Goal: Task Accomplishment & Management: Complete application form

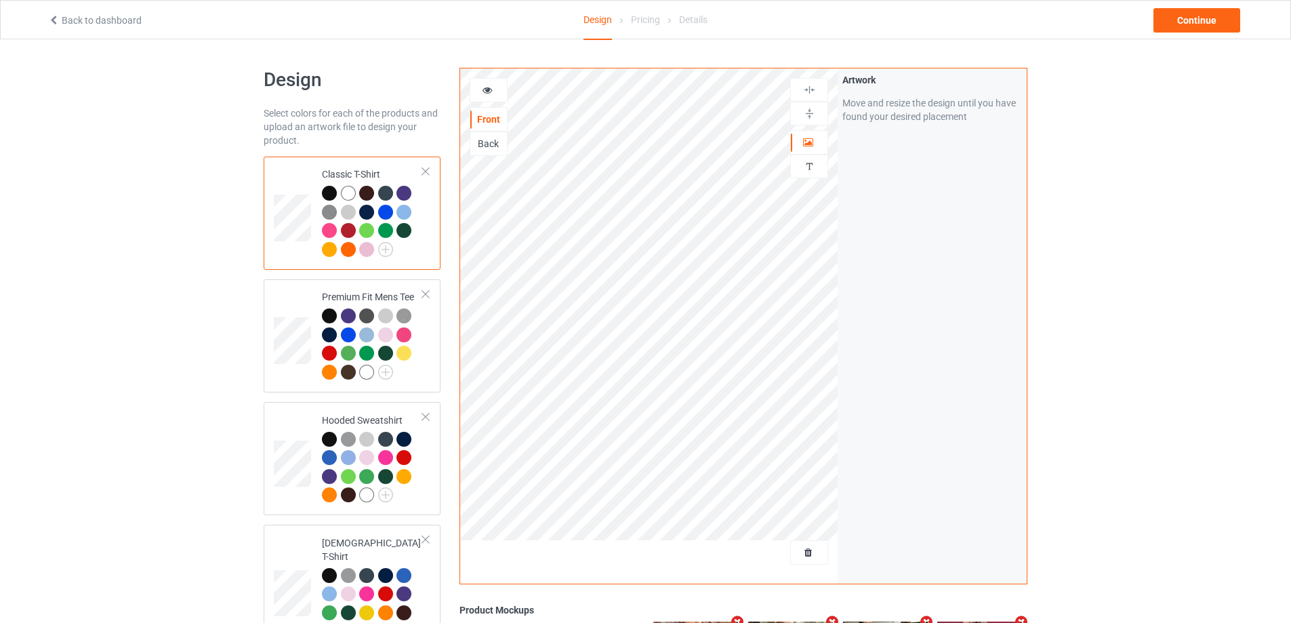
click at [818, 557] on div at bounding box center [809, 553] width 37 height 14
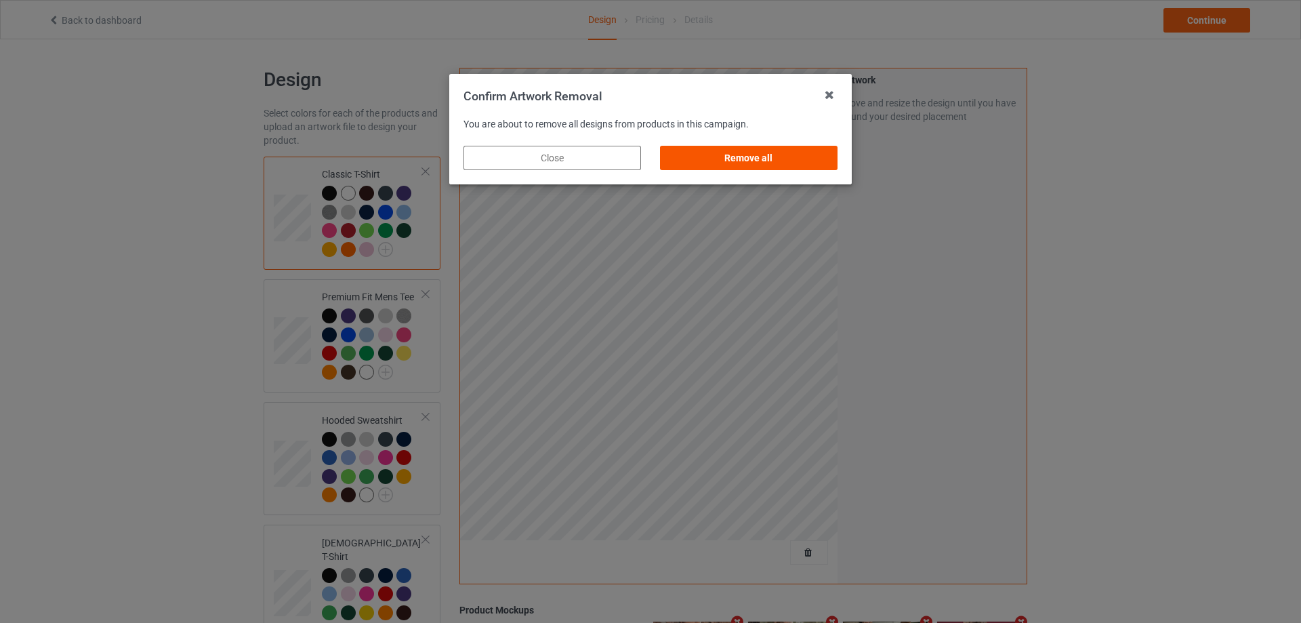
click at [784, 149] on div "Remove all" at bounding box center [749, 158] width 178 height 24
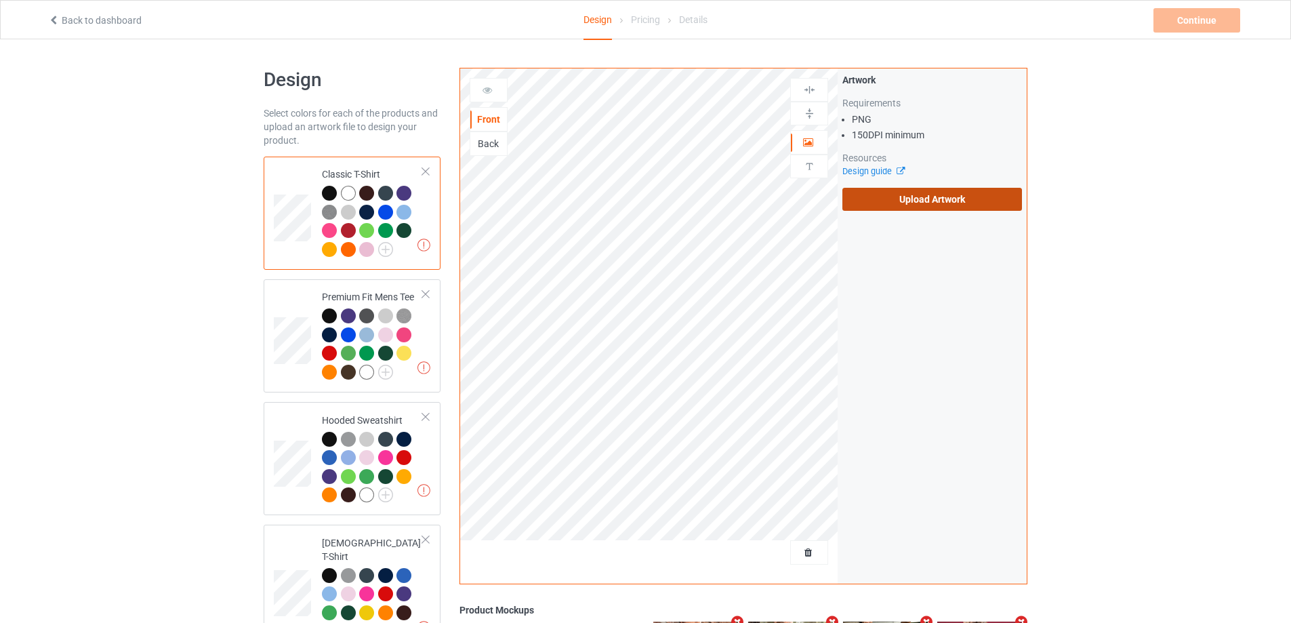
click at [912, 207] on label "Upload Artwork" at bounding box center [932, 199] width 180 height 23
click at [0, 0] on input "Upload Artwork" at bounding box center [0, 0] width 0 height 0
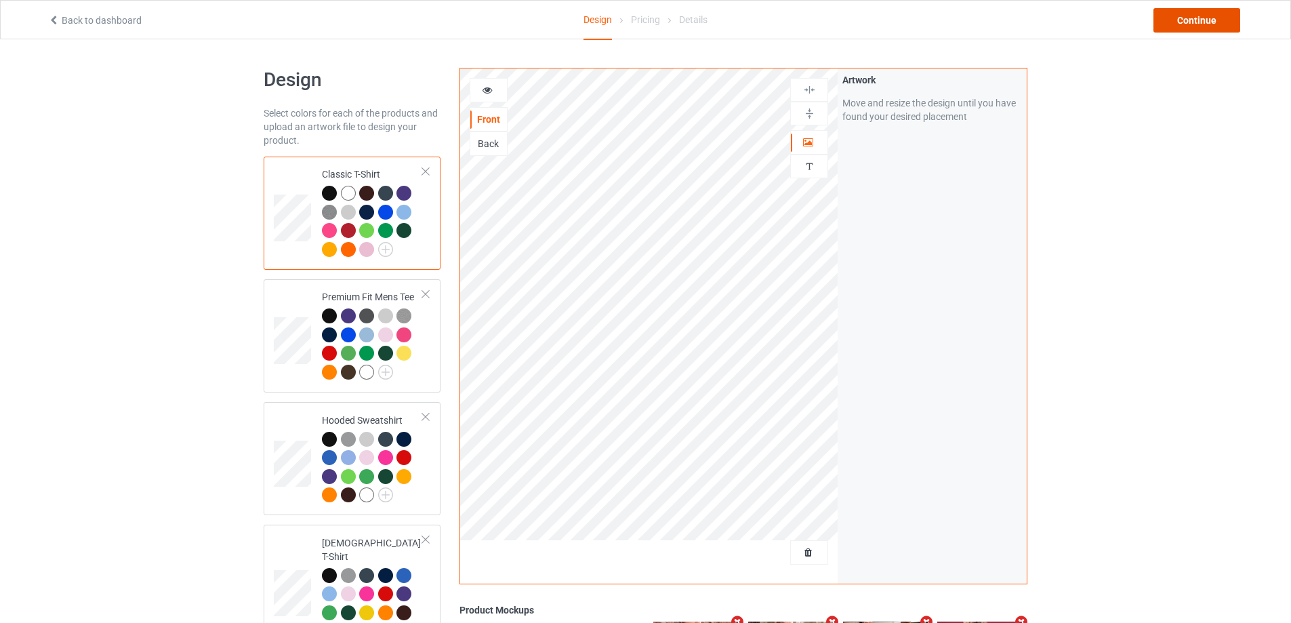
click at [1214, 29] on div "Continue" at bounding box center [1196, 20] width 87 height 24
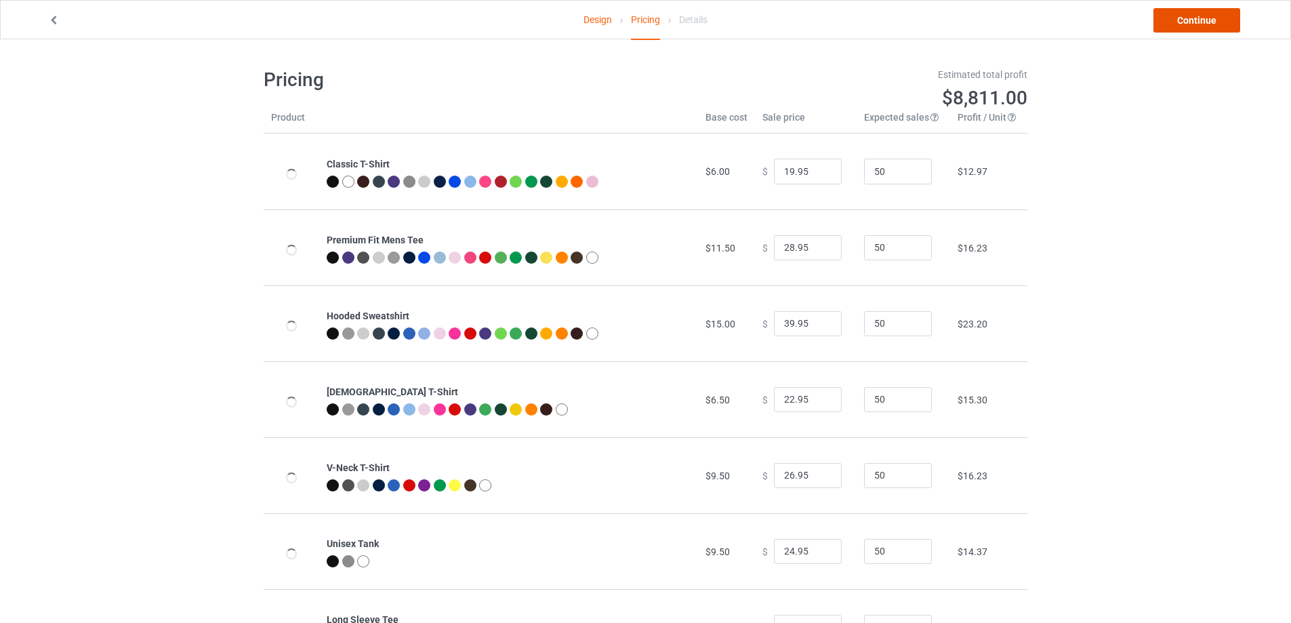
click at [1214, 27] on link "Continue" at bounding box center [1196, 20] width 87 height 24
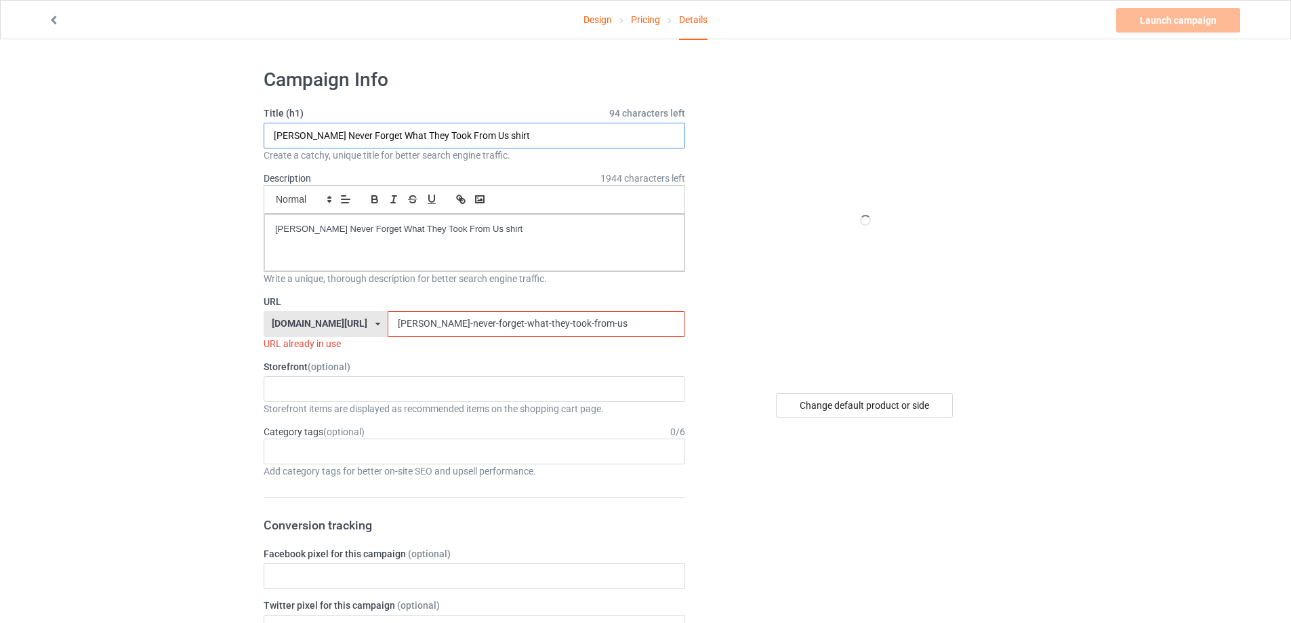
drag, startPoint x: 169, startPoint y: 129, endPoint x: 203, endPoint y: 141, distance: 35.8
paste input "Hey and you know that the Yankees don't wear cotton jersey"
type input "Hey and you know that the Yankees don't wear cotton jerseys shirt"
drag, startPoint x: 514, startPoint y: 210, endPoint x: 12, endPoint y: 221, distance: 501.6
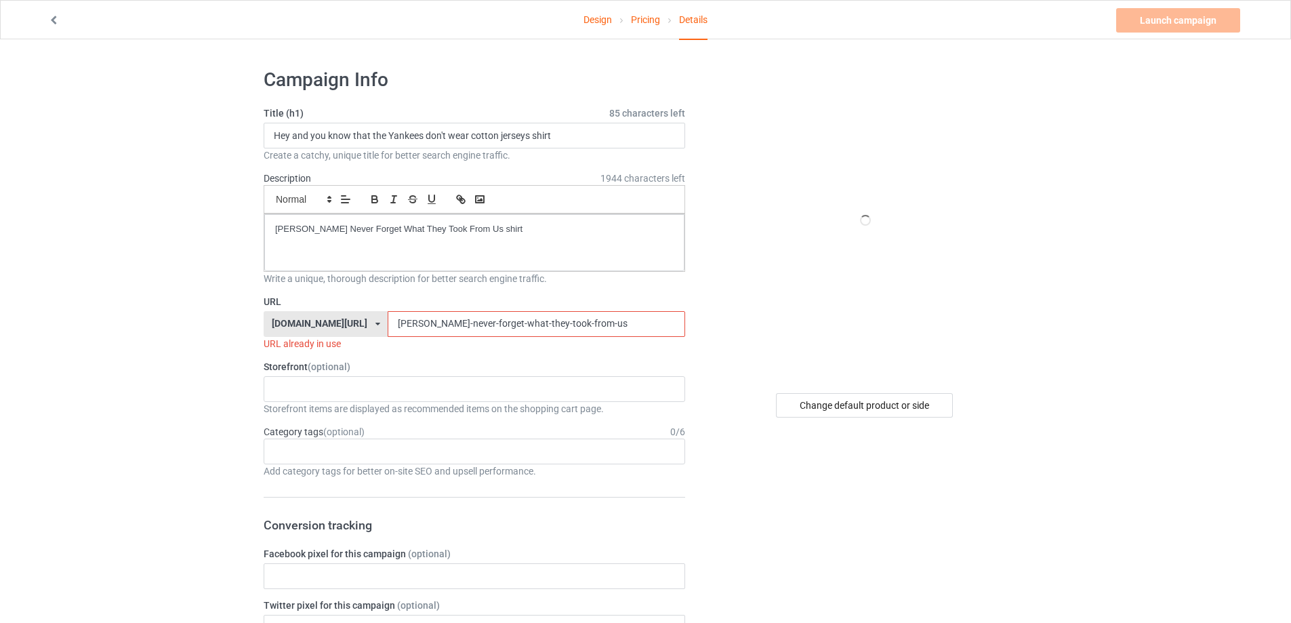
drag, startPoint x: 382, startPoint y: 235, endPoint x: 184, endPoint y: 239, distance: 198.6
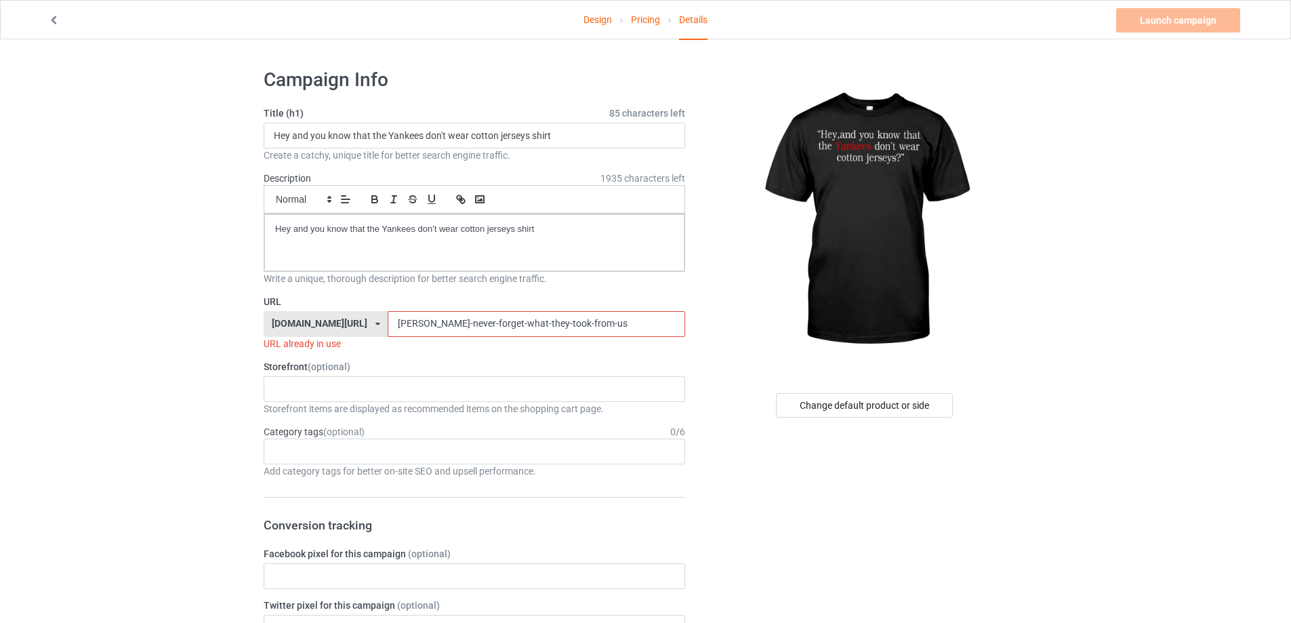
paste input "hey-and-you-know-that-the-yankees-dont-wear-cotton"
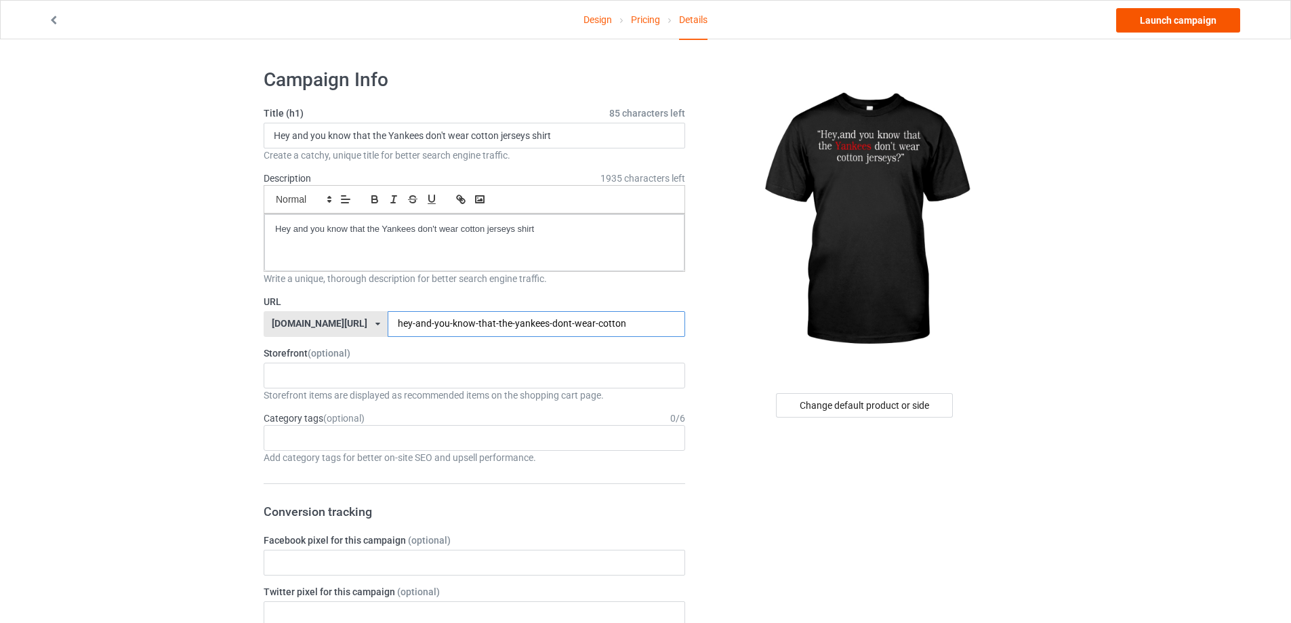
type input "hey-and-you-know-that-the-yankees-dont-wear-cotton"
click at [1174, 26] on link "Launch campaign" at bounding box center [1178, 20] width 124 height 24
